Goal: Obtain resource: Download file/media

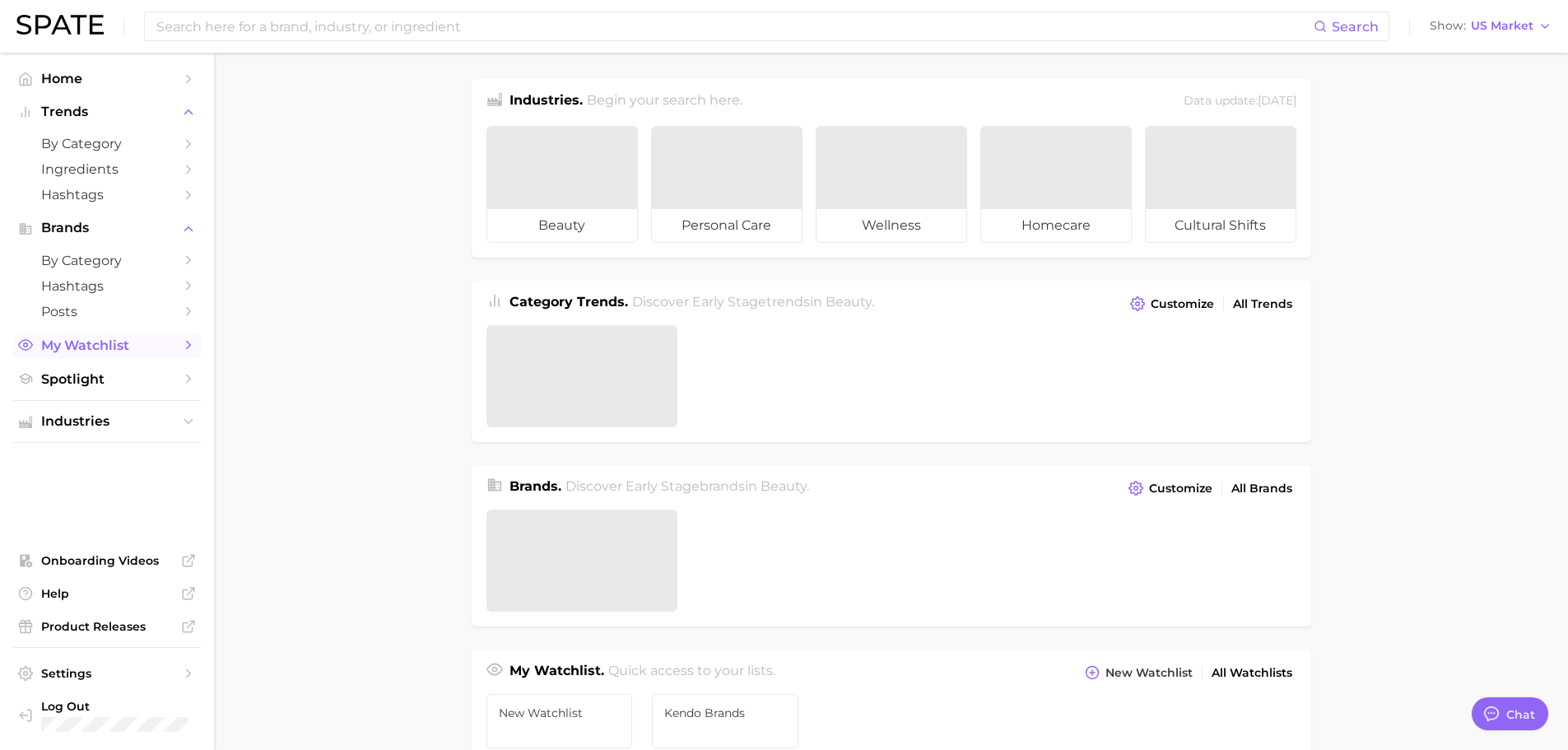
click at [134, 351] on span "My Watchlist" at bounding box center [107, 345] width 132 height 16
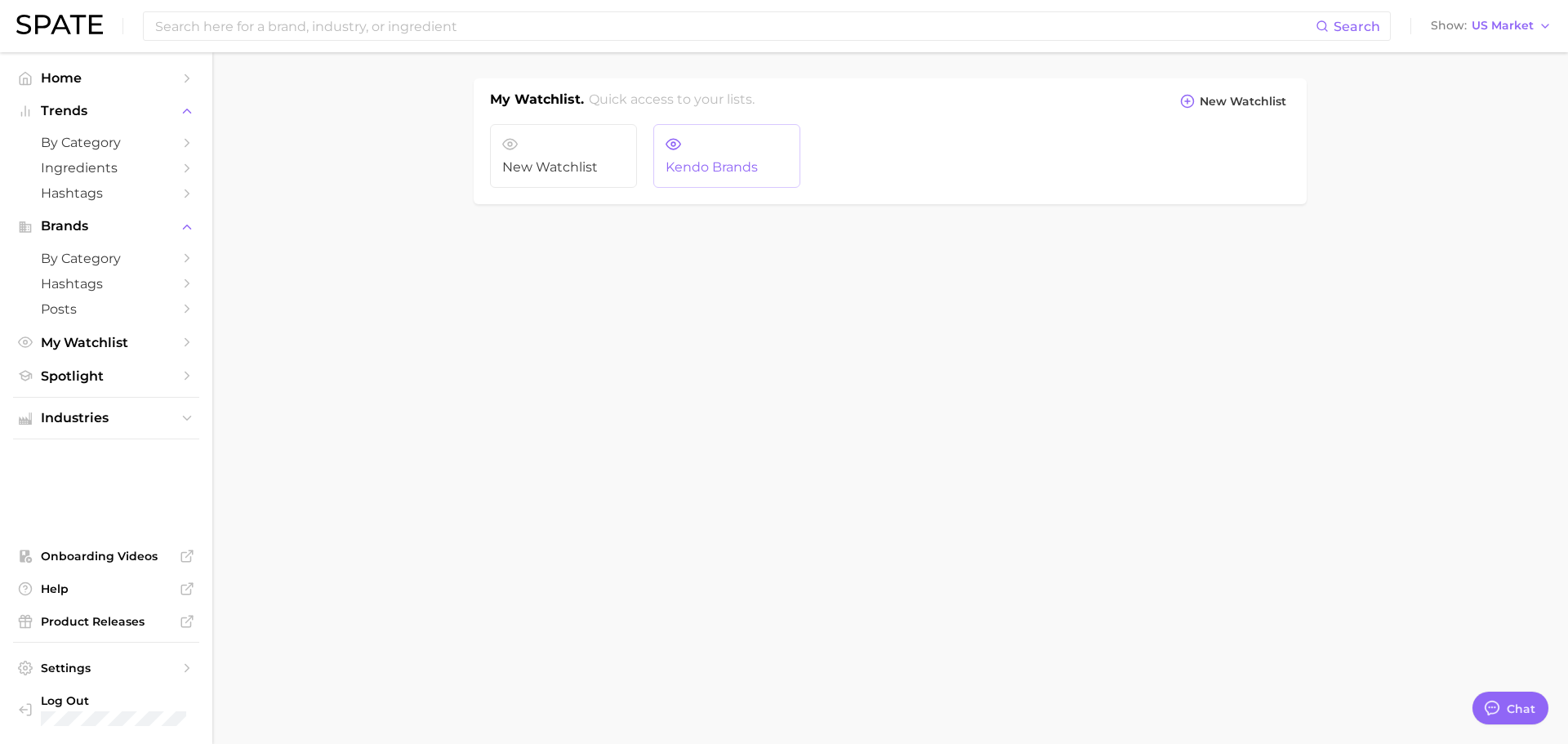
click at [701, 147] on link "Kendo Brands" at bounding box center [727, 156] width 147 height 64
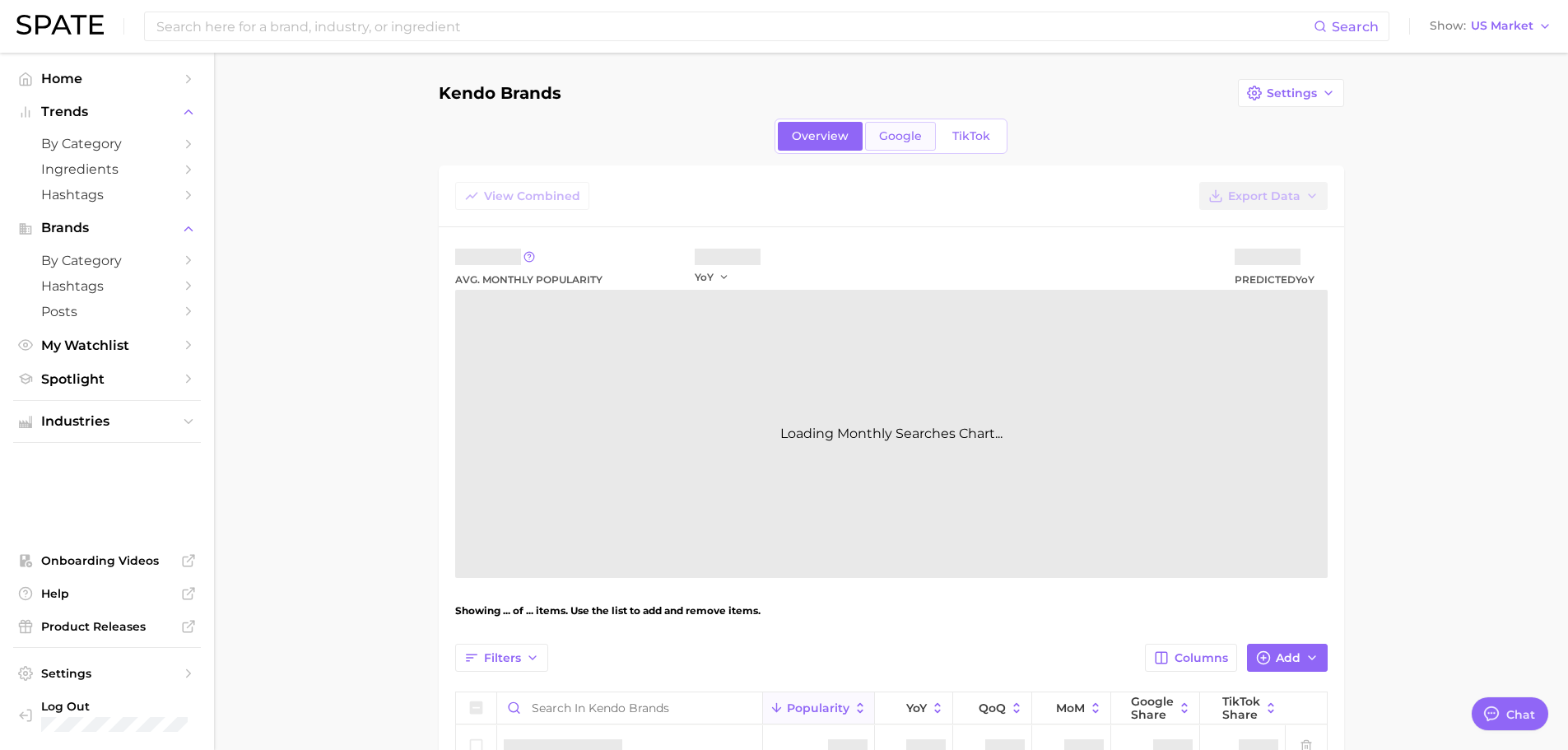
click at [909, 141] on span "Google" at bounding box center [901, 136] width 43 height 14
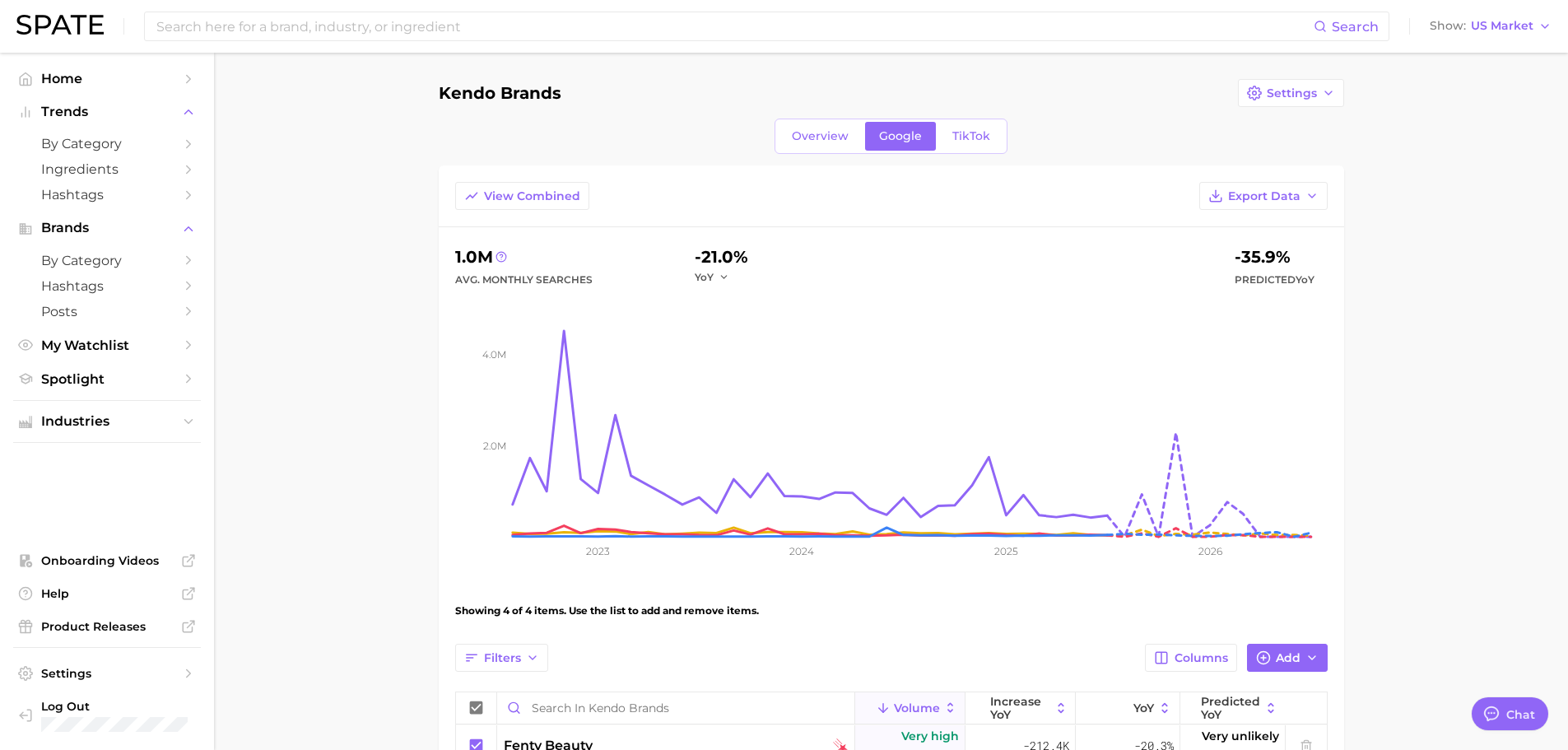
type textarea "x"
click at [977, 144] on link "TikTok" at bounding box center [972, 136] width 66 height 29
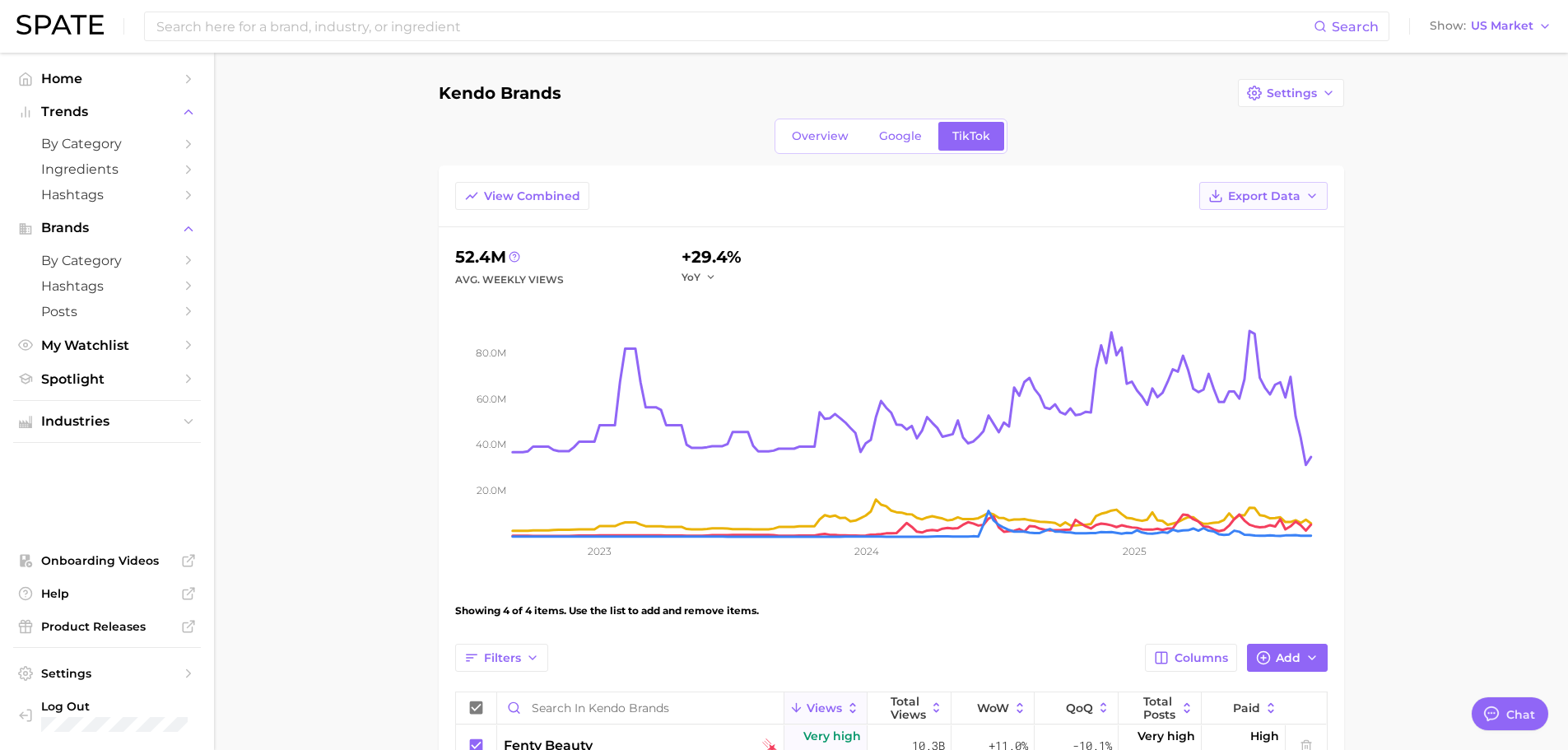
click at [1260, 199] on span "Export Data" at bounding box center [1264, 196] width 73 height 14
click at [1266, 252] on span "Time Series CSV" at bounding box center [1222, 256] width 97 height 14
